Goal: Book appointment/travel/reservation

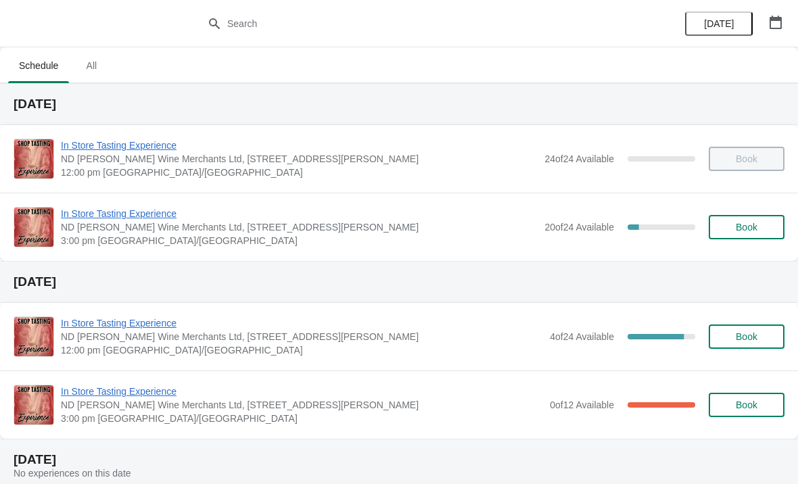
click at [147, 208] on span "In Store Tasting Experience" at bounding box center [299, 214] width 477 height 14
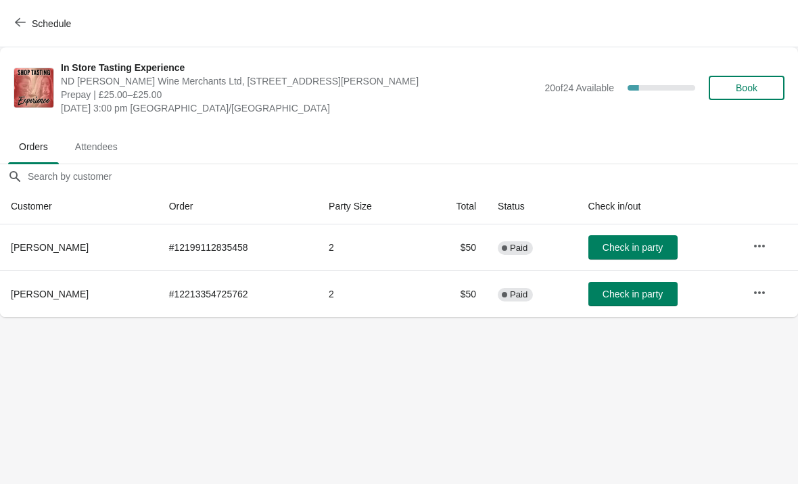
click at [28, 11] on button "Schedule" at bounding box center [44, 23] width 75 height 24
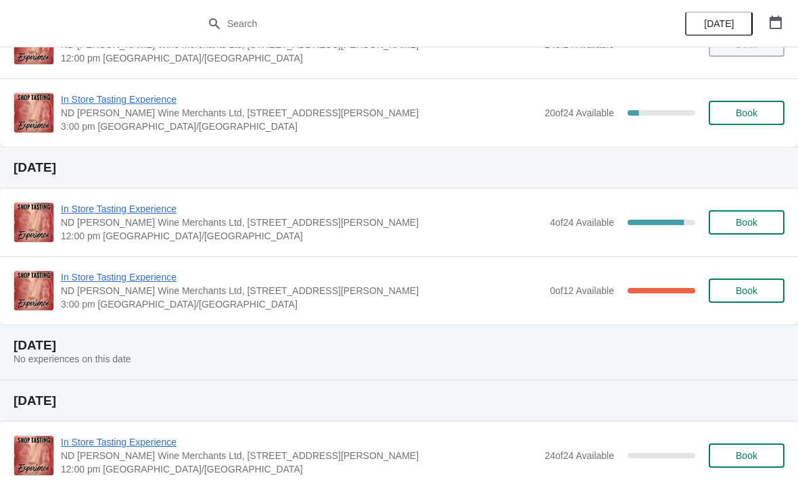
scroll to position [119, 0]
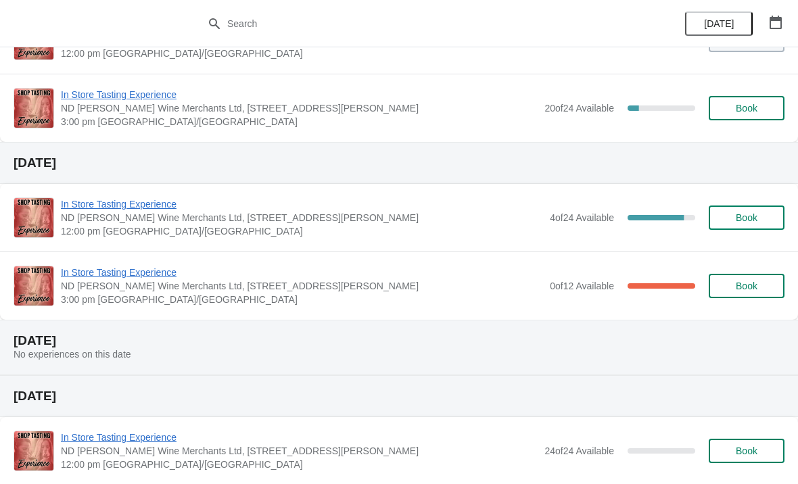
click at [128, 267] on span "In Store Tasting Experience" at bounding box center [302, 273] width 482 height 14
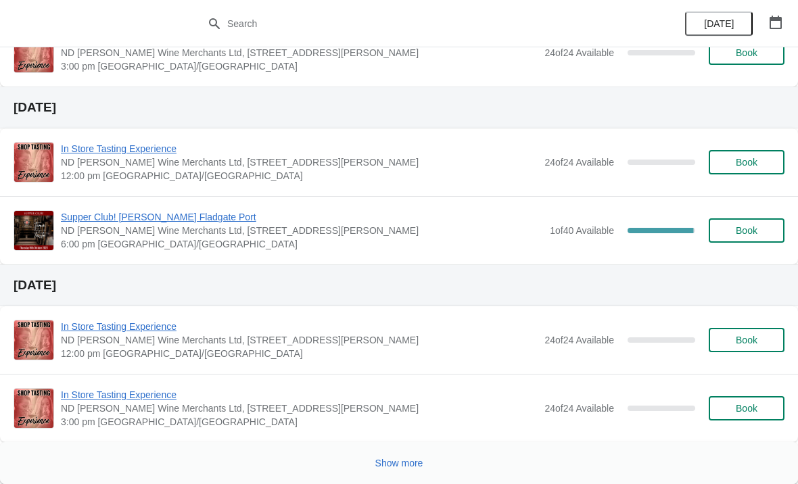
scroll to position [942, 0]
click at [412, 459] on span "Show more" at bounding box center [399, 463] width 48 height 11
click at [420, 468] on span "Show more" at bounding box center [399, 463] width 48 height 11
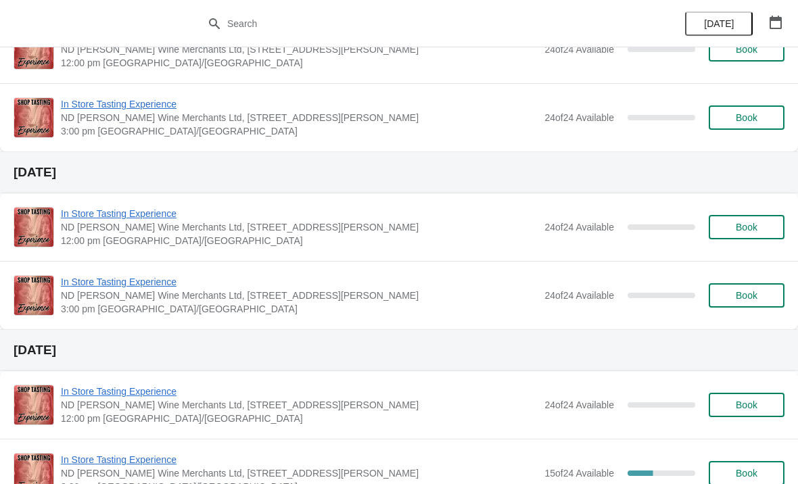
scroll to position [3122, 0]
click at [745, 293] on span "Book" at bounding box center [747, 296] width 22 height 11
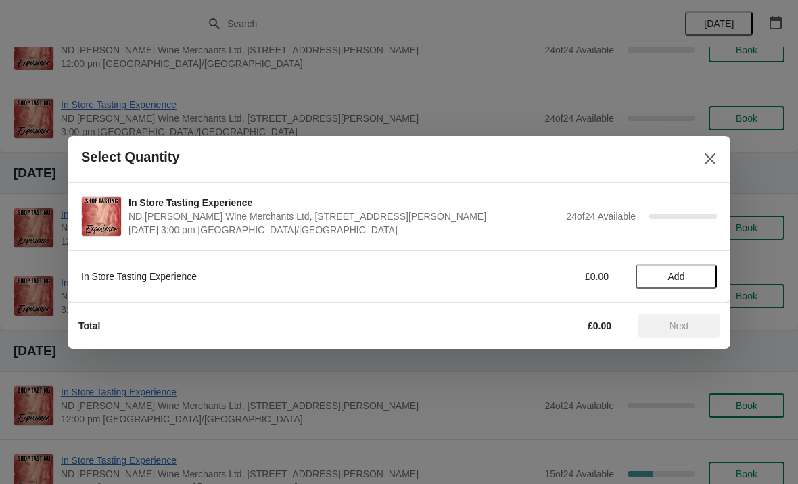
click at [687, 260] on div "In Store Tasting Experience £0.00 Add" at bounding box center [399, 270] width 636 height 38
click at [657, 259] on div "In Store Tasting Experience £0.00 Add" at bounding box center [399, 270] width 636 height 38
click at [666, 270] on button "Add" at bounding box center [676, 276] width 81 height 24
click at [668, 328] on span "Next" at bounding box center [679, 326] width 60 height 11
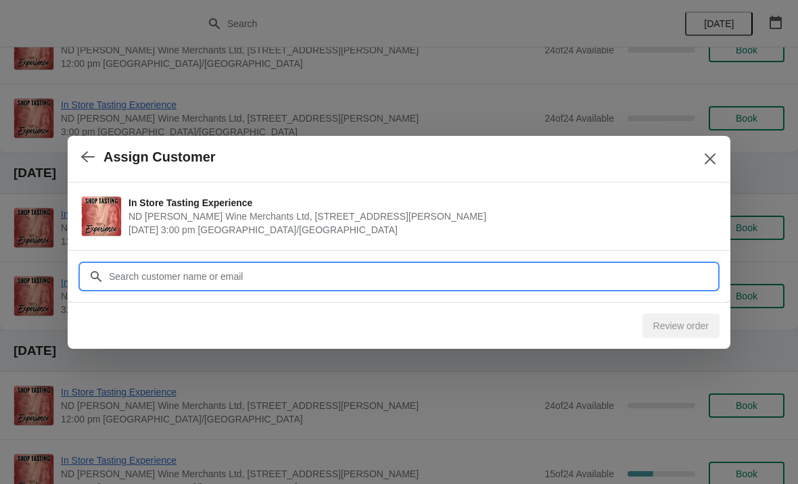
click at [229, 281] on input "Customer" at bounding box center [412, 276] width 609 height 24
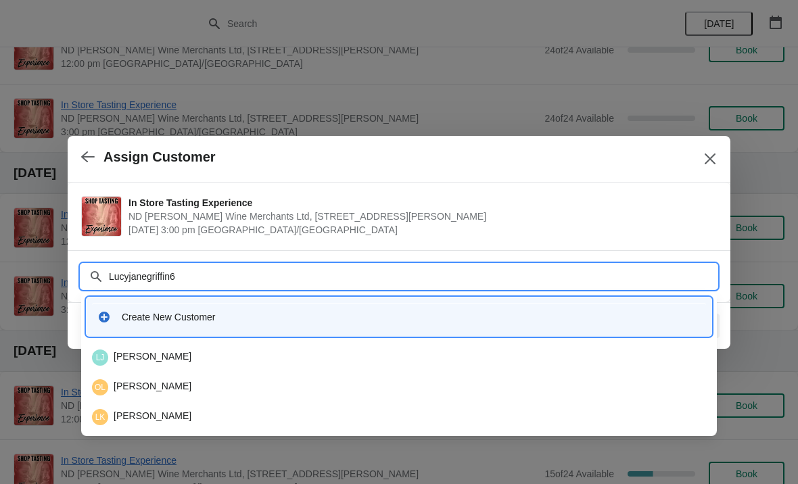
type input "Lucyjanegriffin68"
click at [254, 417] on div "LG Lucy Griffin" at bounding box center [399, 417] width 614 height 16
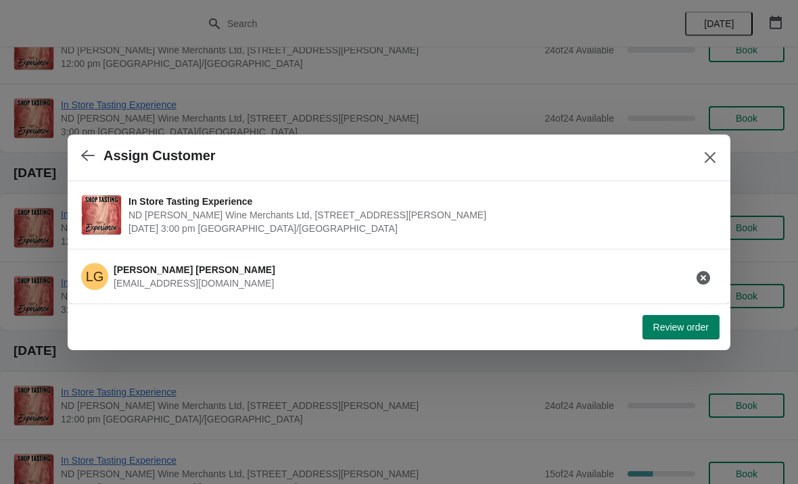
click at [678, 322] on span "Review order" at bounding box center [680, 327] width 55 height 11
